Goal: Transaction & Acquisition: Purchase product/service

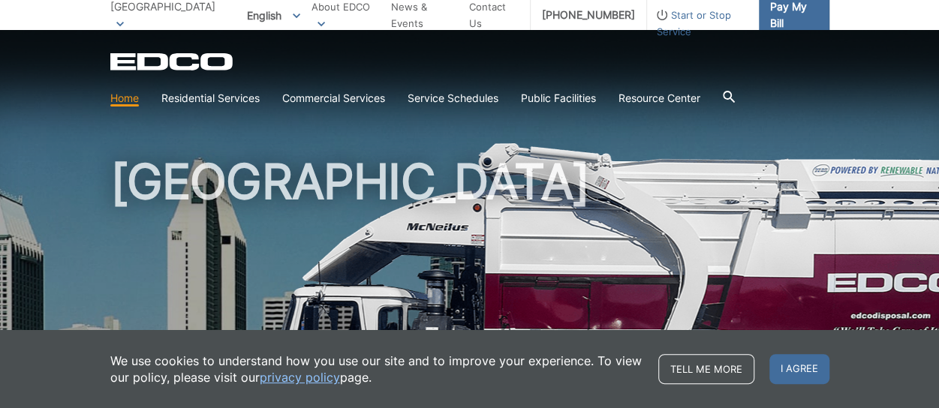
click at [788, 14] on span "Pay My Bill" at bounding box center [793, 14] width 47 height 33
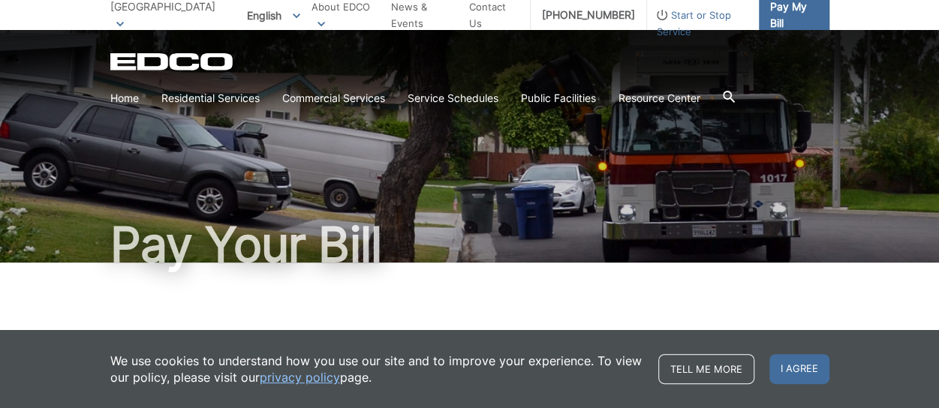
click at [771, 15] on span "Pay My Bill" at bounding box center [793, 14] width 47 height 33
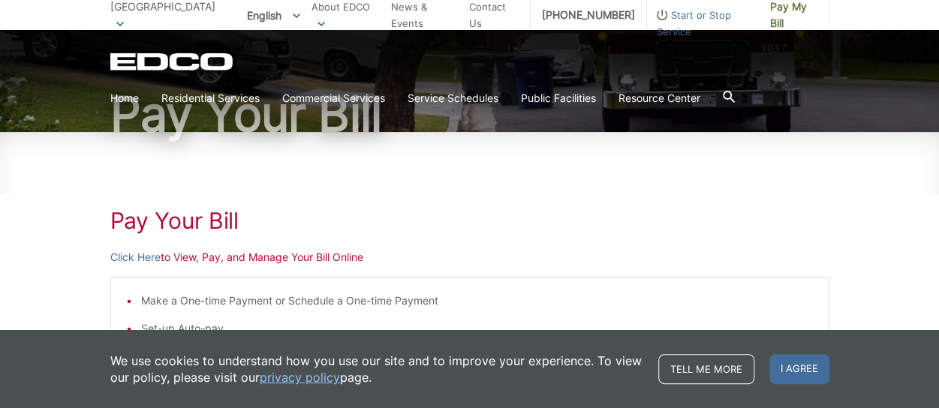
scroll to position [144, 0]
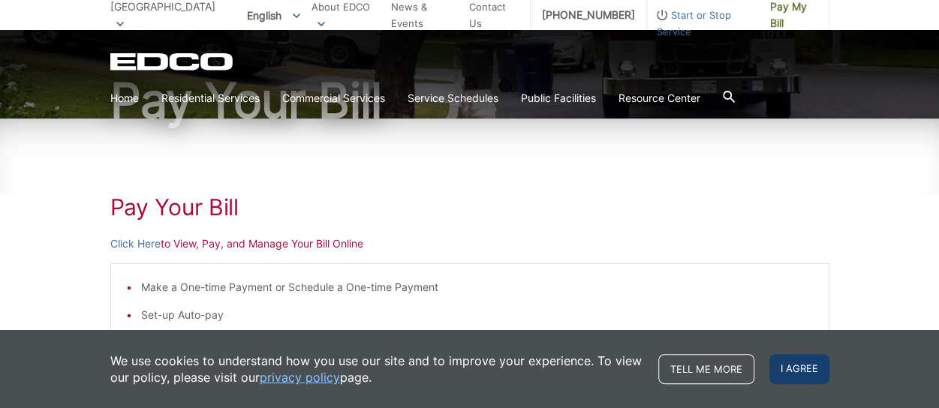
click at [815, 375] on span "I agree" at bounding box center [800, 369] width 60 height 30
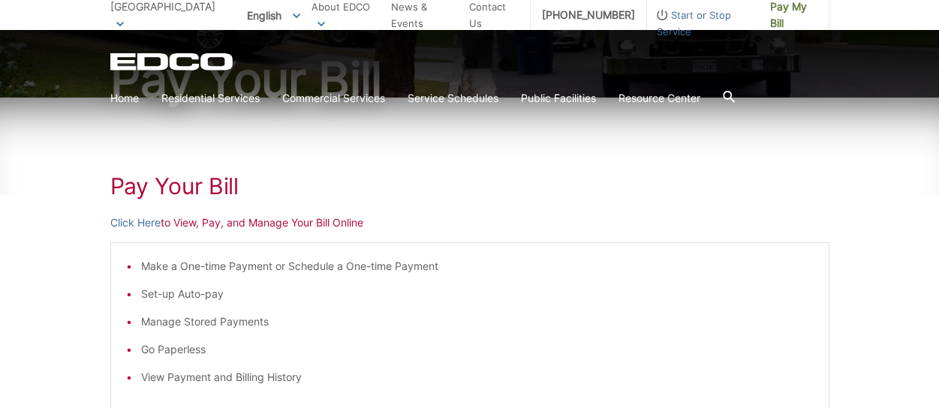
scroll to position [162, 0]
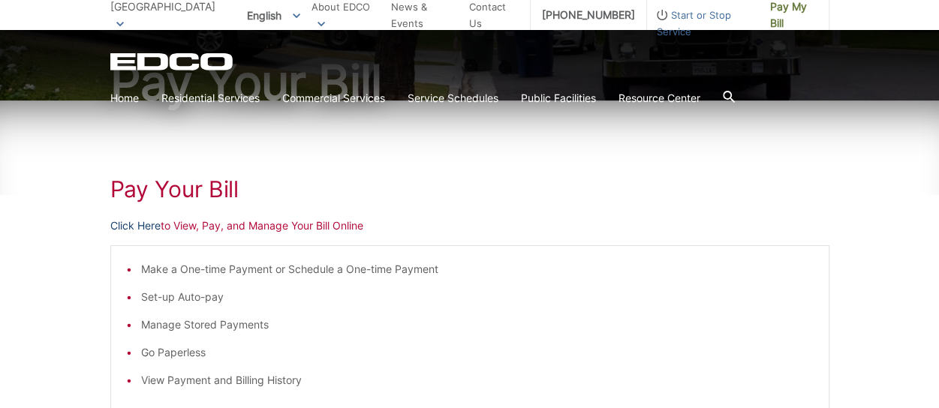
click at [147, 224] on link "Click Here" at bounding box center [135, 226] width 50 height 17
